Goal: Task Accomplishment & Management: Use online tool/utility

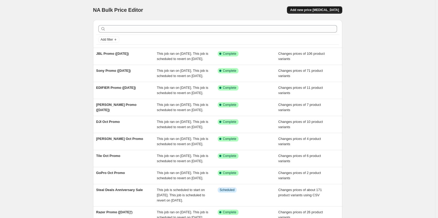
click at [322, 11] on span "Add new price [MEDICAL_DATA]" at bounding box center [314, 10] width 49 height 4
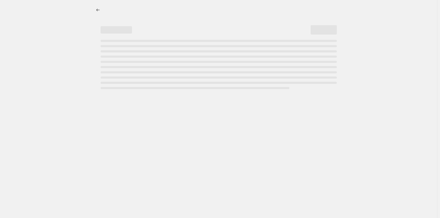
select select "percentage"
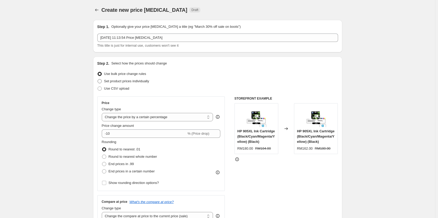
click at [101, 81] on span at bounding box center [99, 81] width 4 height 4
click at [98, 79] on input "Set product prices individually" at bounding box center [97, 79] width 0 height 0
radio input "true"
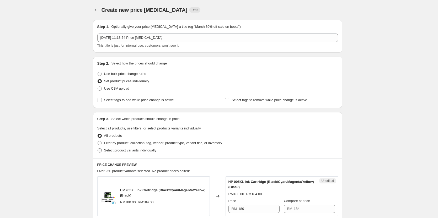
click at [102, 150] on span at bounding box center [99, 150] width 4 height 4
click at [98, 149] on input "Select product variants individually" at bounding box center [97, 148] width 0 height 0
radio input "true"
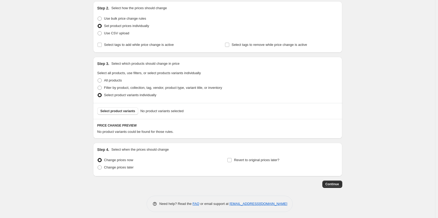
scroll to position [57, 0]
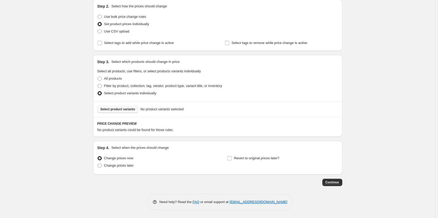
click at [113, 109] on span "Select product variants" at bounding box center [117, 109] width 35 height 4
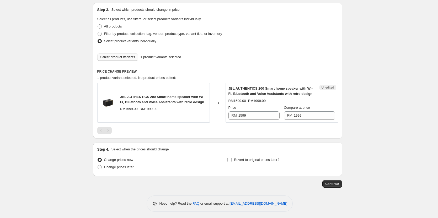
scroll to position [111, 0]
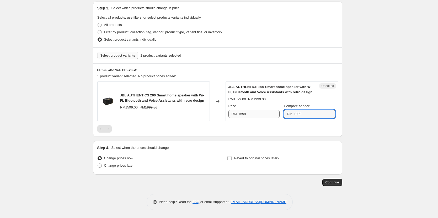
drag, startPoint x: 303, startPoint y: 111, endPoint x: 270, endPoint y: 113, distance: 33.6
click at [270, 113] on div "Price RM 1599 Compare at price RM 1999" at bounding box center [281, 110] width 107 height 15
click at [250, 106] on div "Price" at bounding box center [253, 105] width 51 height 5
